Goal: Transaction & Acquisition: Purchase product/service

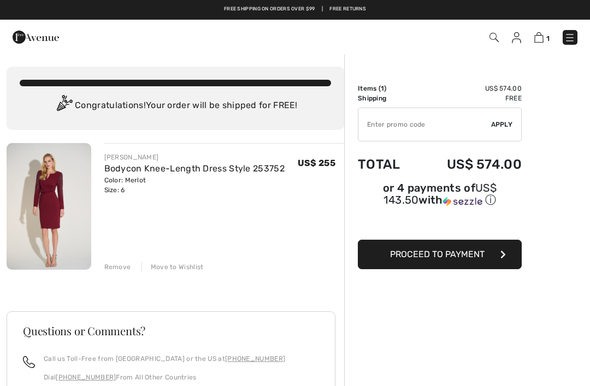
click at [542, 38] on img at bounding box center [538, 37] width 9 height 10
click at [543, 38] on img at bounding box center [538, 37] width 9 height 10
click at [116, 268] on div "Remove" at bounding box center [117, 267] width 27 height 10
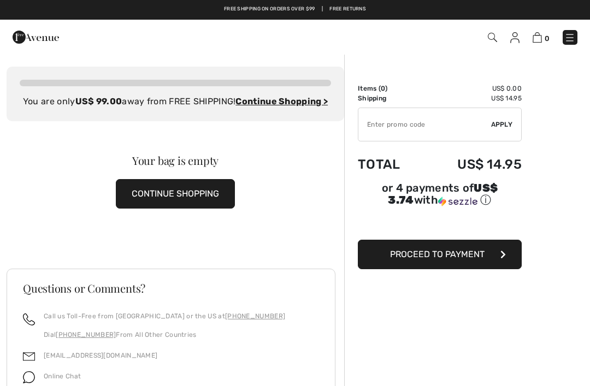
click at [158, 205] on button "CONTINUE SHOPPING" at bounding box center [175, 193] width 119 height 29
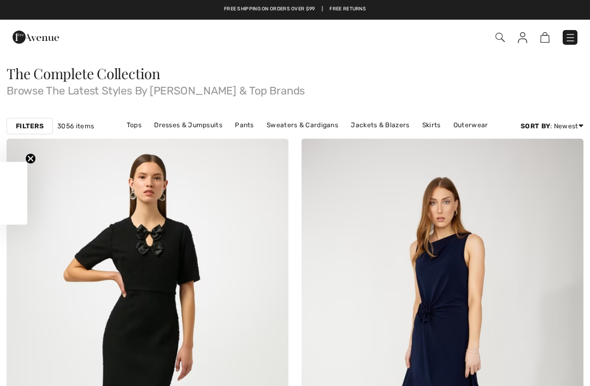
checkbox input "true"
click at [171, 127] on link "Dresses & Jumpsuits" at bounding box center [187, 125] width 79 height 14
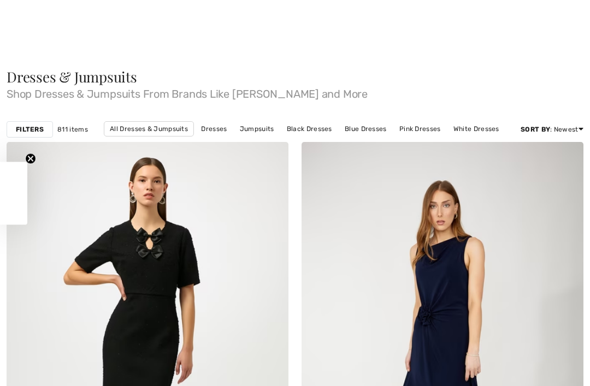
checkbox input "true"
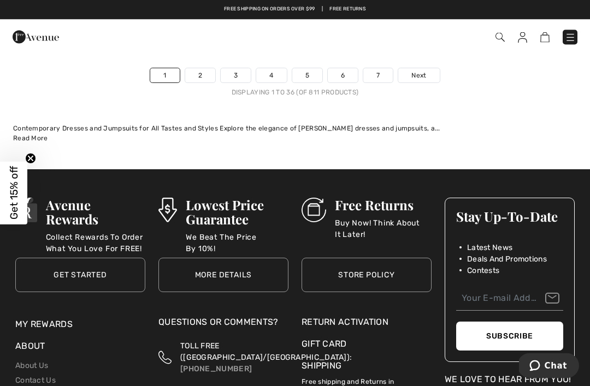
scroll to position [8799, 0]
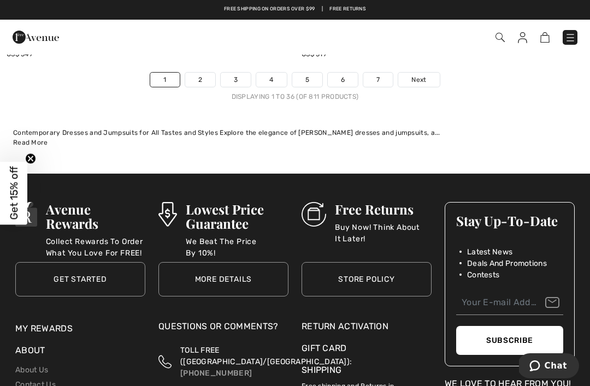
click at [422, 75] on span "Next" at bounding box center [418, 80] width 15 height 10
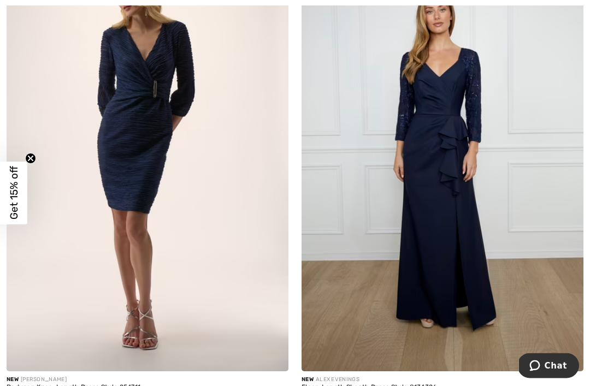
scroll to position [1590, 0]
click at [46, 385] on div "Bodycon Knee-Length Dress Style 254711" at bounding box center [148, 388] width 282 height 8
click at [107, 278] on img at bounding box center [148, 160] width 282 height 423
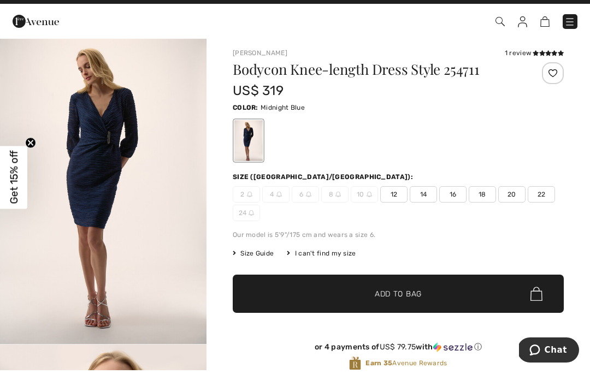
scroll to position [20, 0]
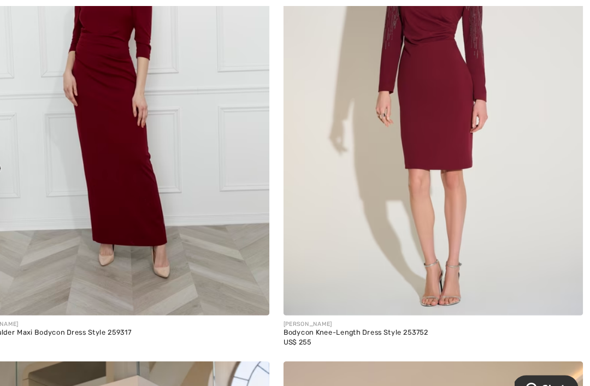
scroll to position [7512, 0]
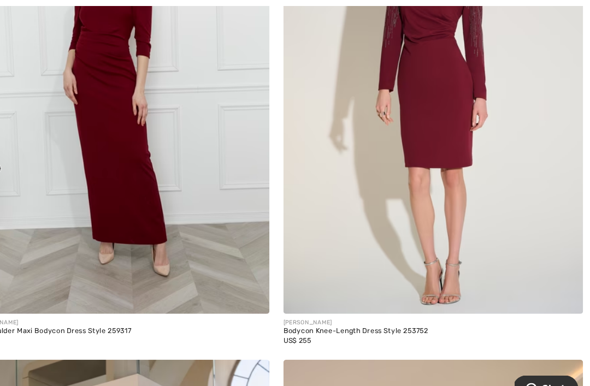
click at [331, 308] on div "Bodycon Knee-Length Dress Style 253752" at bounding box center [442, 312] width 282 height 8
click at [379, 171] on img at bounding box center [442, 84] width 282 height 423
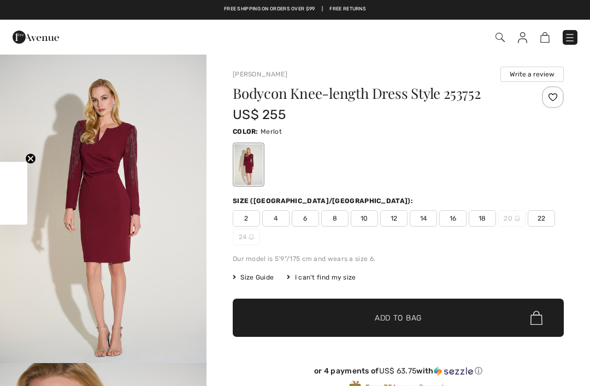
checkbox input "true"
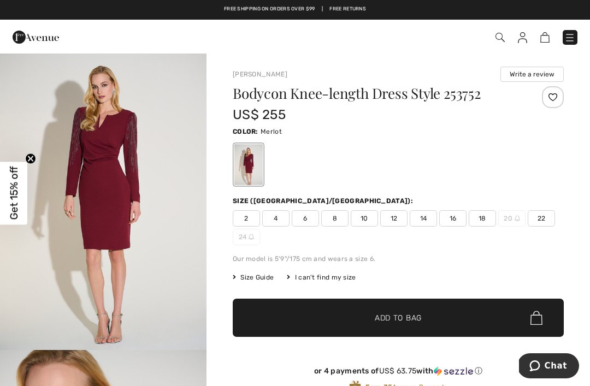
scroll to position [14, 0]
click at [305, 219] on span "6" at bounding box center [305, 218] width 27 height 16
click at [301, 317] on span "✔ Added to Bag Add to Bag" at bounding box center [398, 318] width 331 height 38
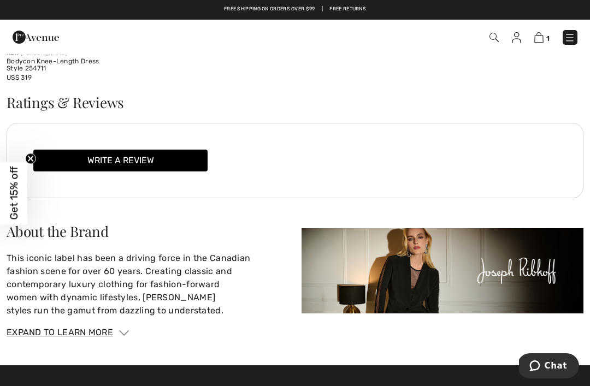
scroll to position [1366, 0]
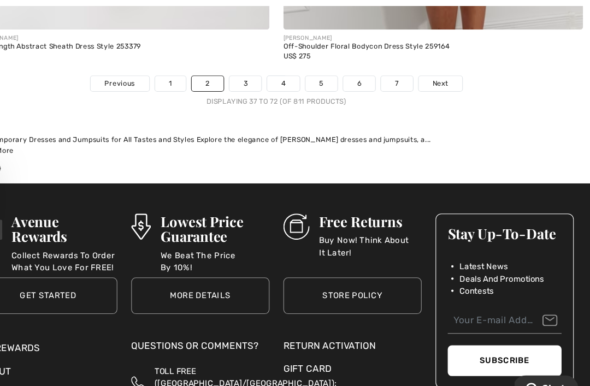
scroll to position [8710, 0]
click at [442, 74] on span "Next" at bounding box center [449, 79] width 15 height 10
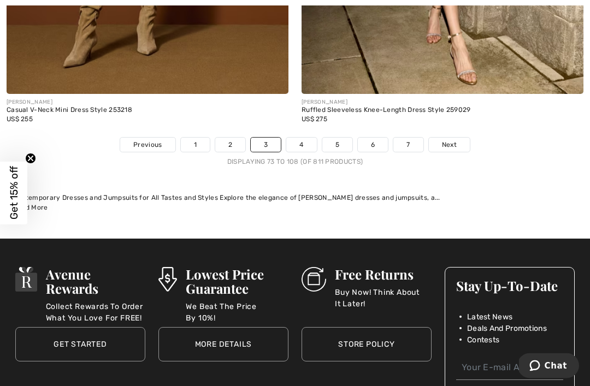
scroll to position [8663, 0]
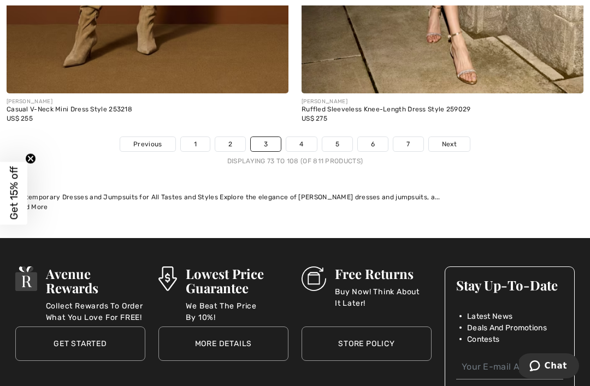
click at [447, 139] on span "Next" at bounding box center [449, 144] width 15 height 10
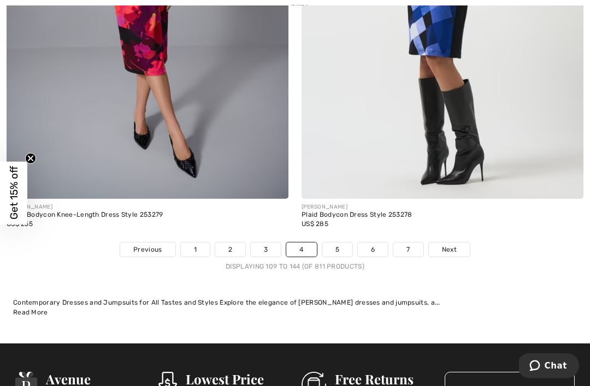
scroll to position [8593, 0]
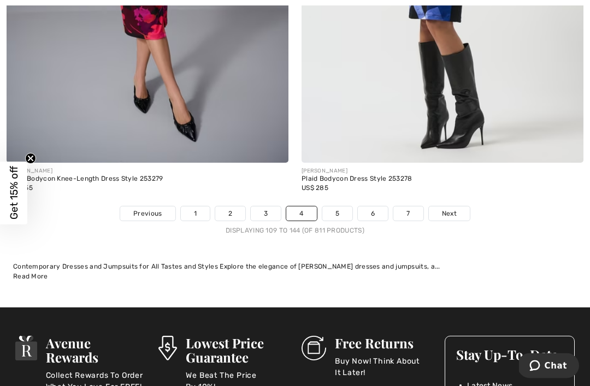
click at [448, 209] on span "Next" at bounding box center [449, 214] width 15 height 10
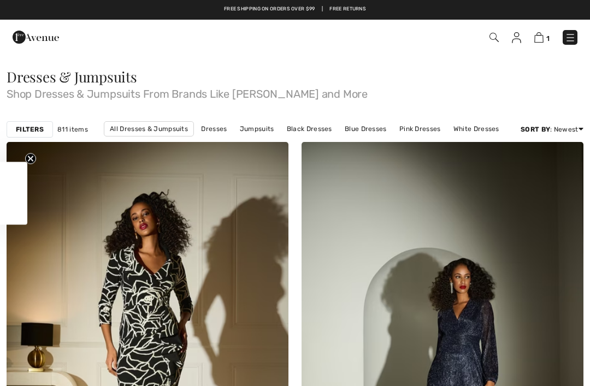
checkbox input "true"
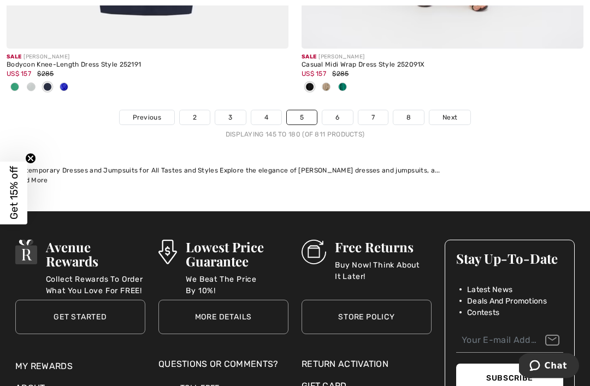
scroll to position [8711, 0]
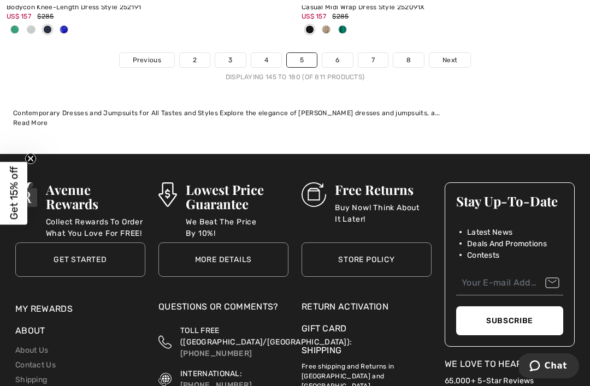
click at [461, 56] on link "Next" at bounding box center [449, 60] width 41 height 14
click at [448, 53] on link "Next" at bounding box center [449, 60] width 41 height 14
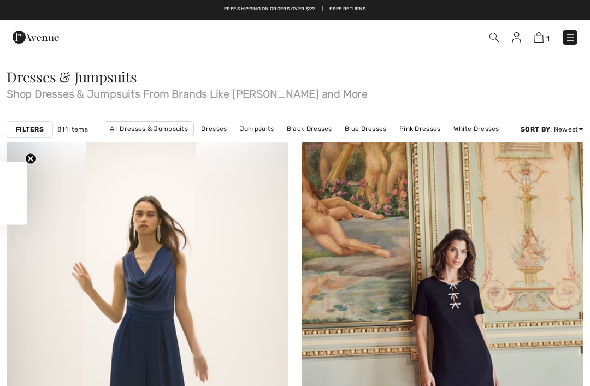
checkbox input "true"
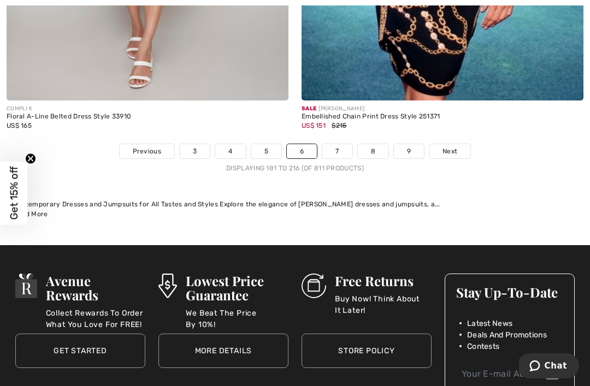
scroll to position [8707, 0]
